Goal: Browse casually

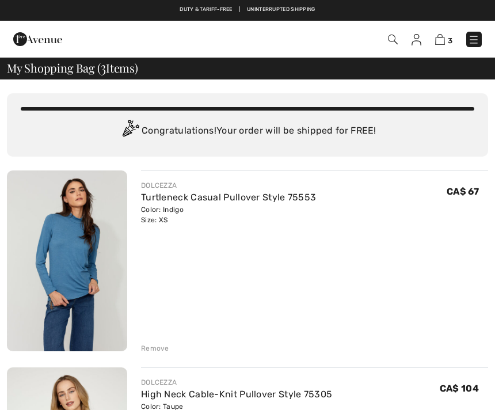
scroll to position [402, 0]
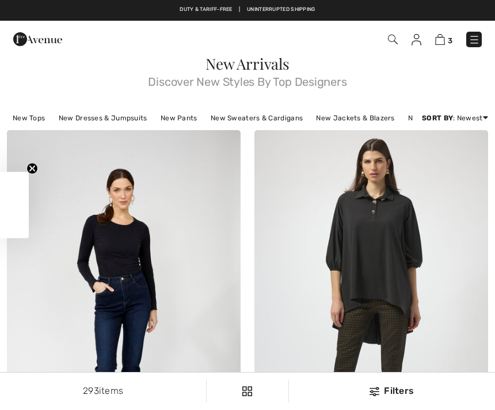
checkbox input "true"
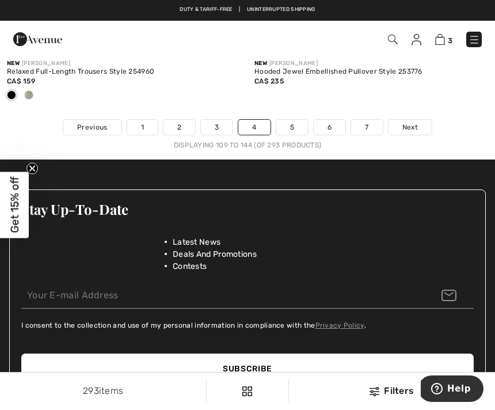
click at [150, 120] on link "1" at bounding box center [142, 127] width 31 height 15
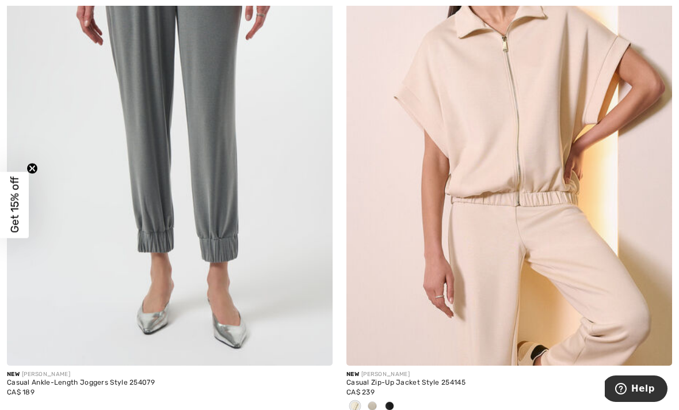
scroll to position [294, 0]
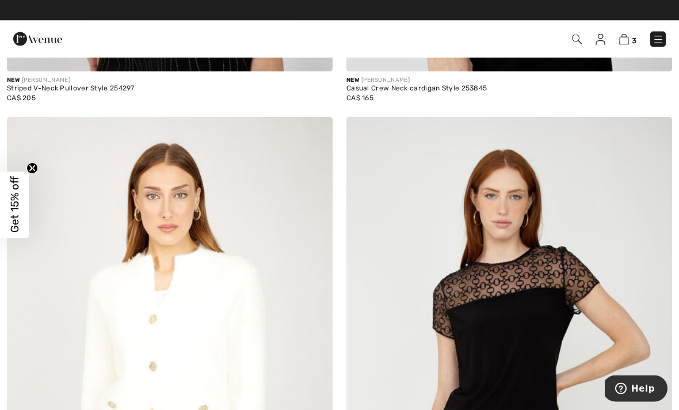
scroll to position [3964, 0]
